Goal: Navigation & Orientation: Understand site structure

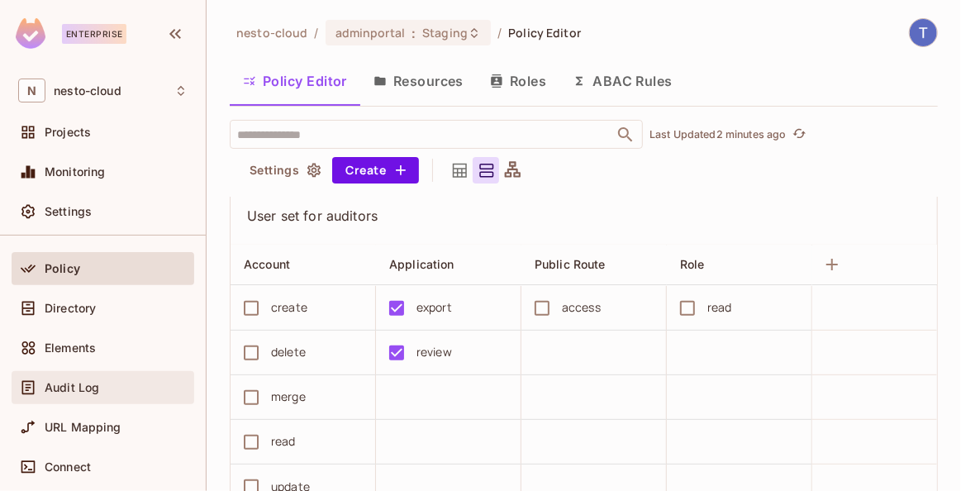
scroll to position [93, 0]
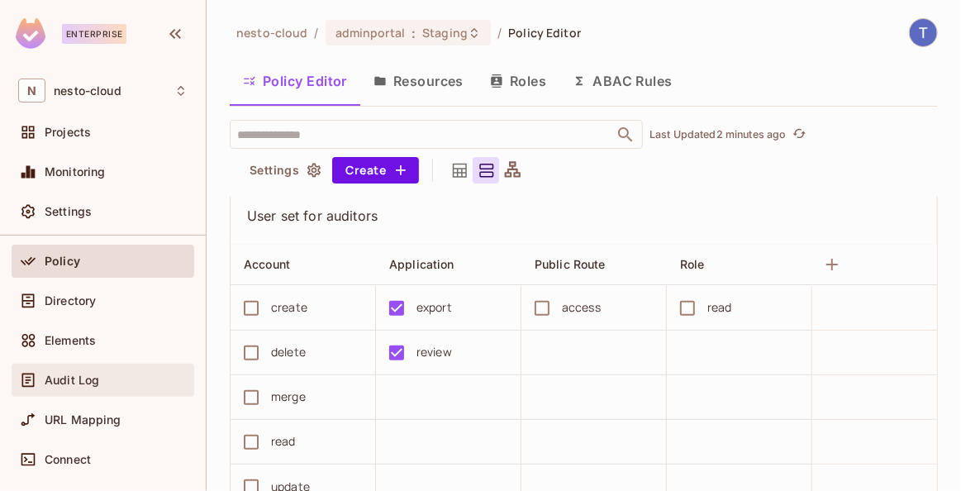
click at [112, 378] on div "Audit Log" at bounding box center [116, 379] width 143 height 13
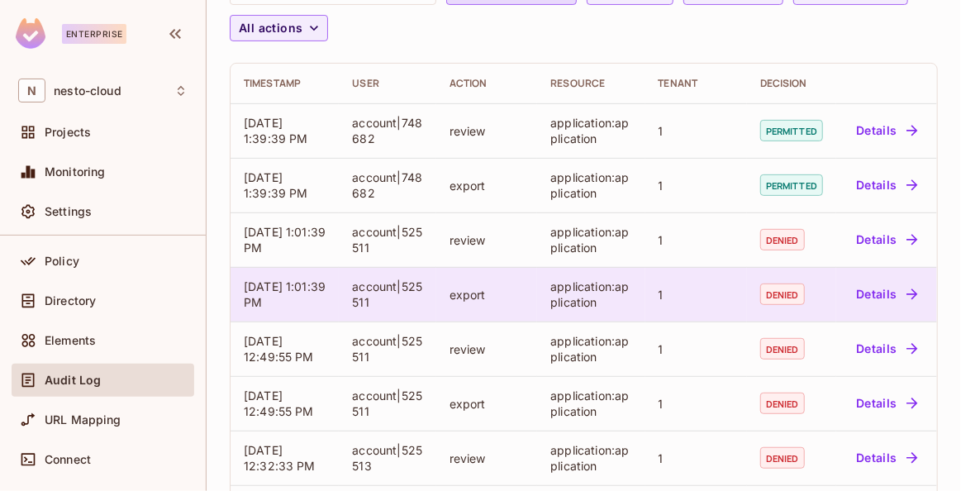
scroll to position [180, 0]
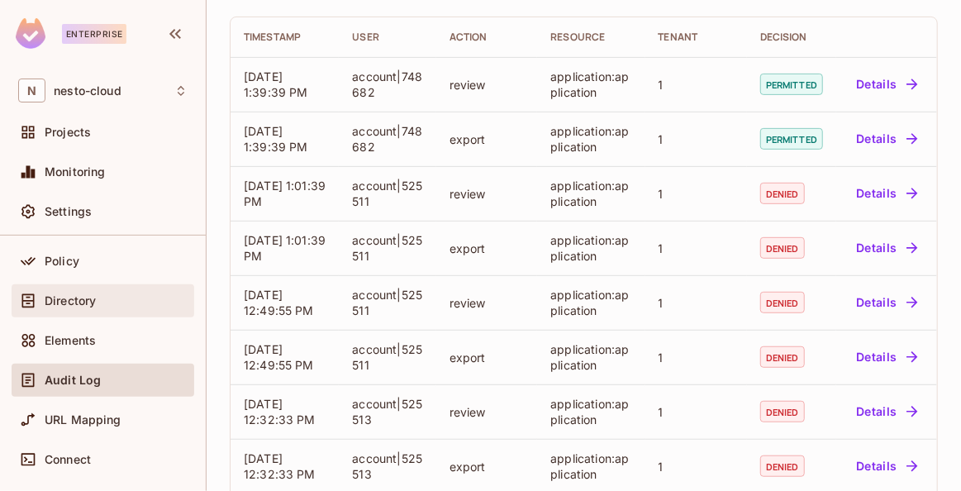
click at [124, 301] on div "Directory" at bounding box center [116, 300] width 143 height 13
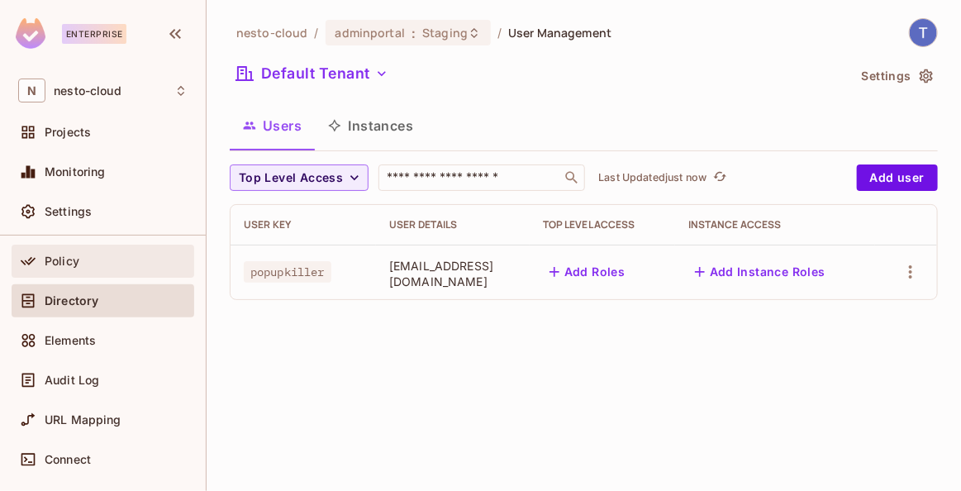
click at [140, 269] on div "Policy" at bounding box center [103, 261] width 183 height 33
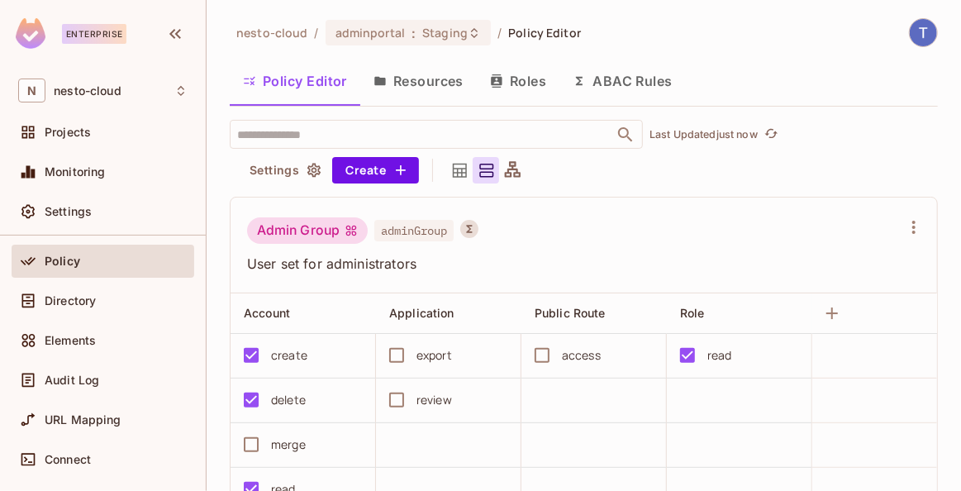
click at [427, 79] on button "Resources" at bounding box center [418, 80] width 116 height 41
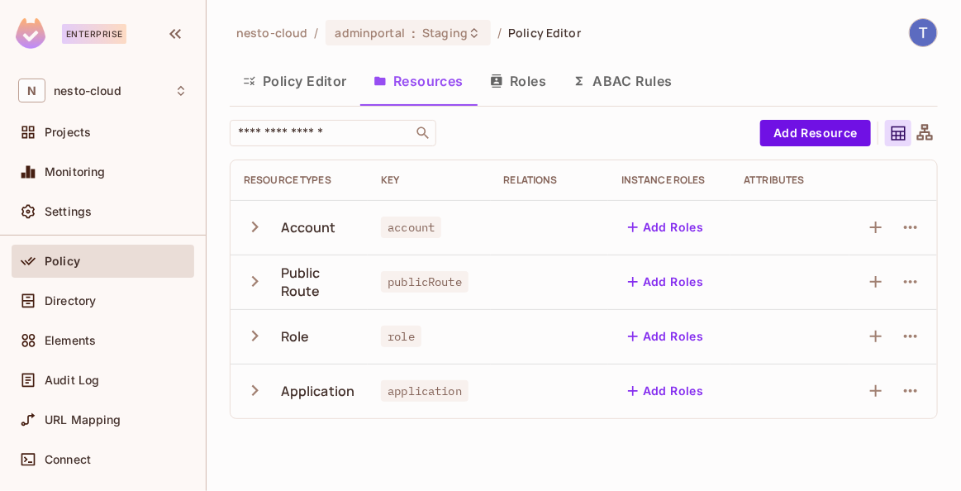
click at [622, 76] on button "ABAC Rules" at bounding box center [622, 80] width 126 height 41
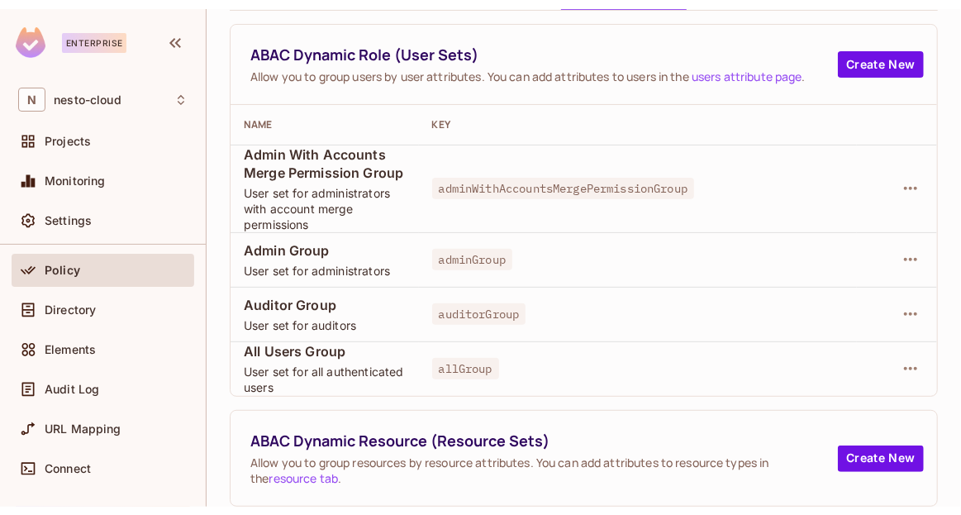
scroll to position [102, 0]
